Goal: Check status: Check status

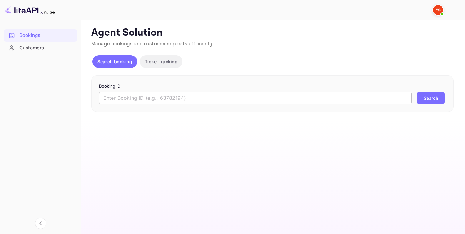
click at [140, 93] on input "text" at bounding box center [255, 98] width 313 height 13
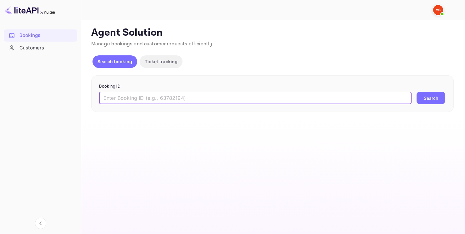
paste input "9009569"
type input "9009569"
click at [416, 103] on div "9009569 ​ Search" at bounding box center [272, 98] width 347 height 13
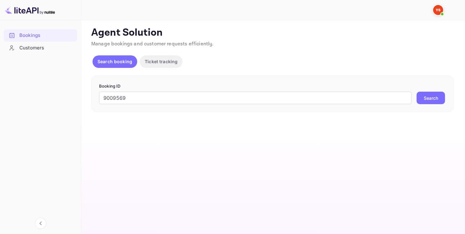
click at [425, 99] on button "Search" at bounding box center [431, 98] width 28 height 13
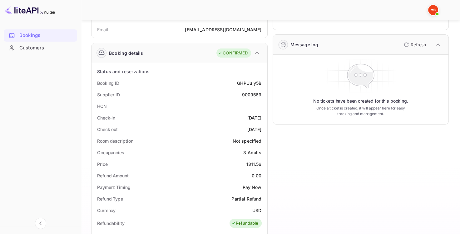
scroll to position [39, 0]
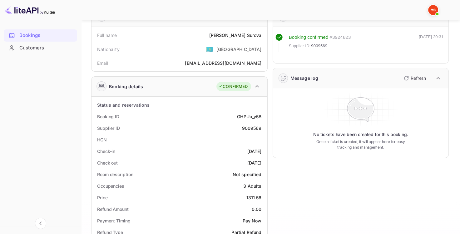
click at [246, 126] on div "9009569" at bounding box center [252, 128] width 20 height 7
copy div "9009569"
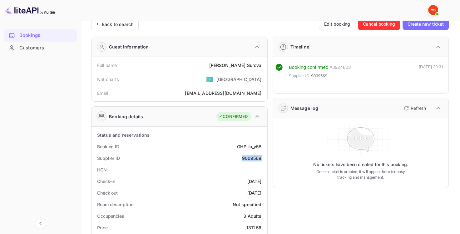
scroll to position [8, 0]
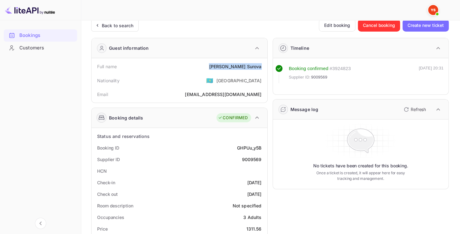
drag, startPoint x: 235, startPoint y: 68, endPoint x: 261, endPoint y: 68, distance: 25.9
click at [261, 68] on div "Full name [PERSON_NAME]" at bounding box center [179, 67] width 171 height 12
copy div "[PERSON_NAME]"
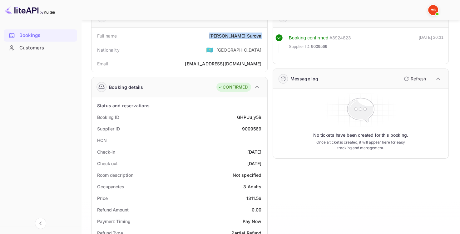
scroll to position [39, 0]
drag, startPoint x: 244, startPoint y: 196, endPoint x: 265, endPoint y: 195, distance: 21.0
copy div "1311.56"
click at [249, 126] on div "9009569" at bounding box center [252, 128] width 20 height 7
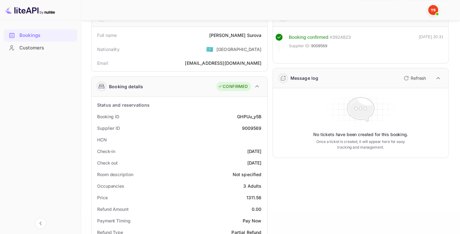
click at [249, 126] on div "9009569" at bounding box center [252, 128] width 20 height 7
copy div "9009569"
